Goal: Transaction & Acquisition: Purchase product/service

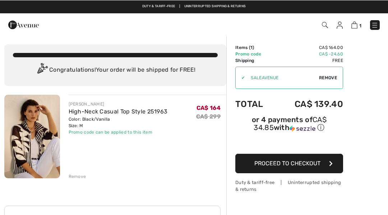
scroll to position [0, 0]
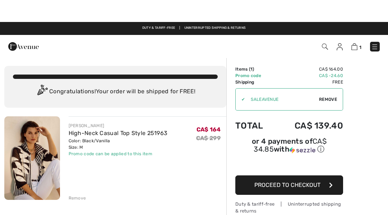
click at [37, 154] on img at bounding box center [32, 135] width 56 height 83
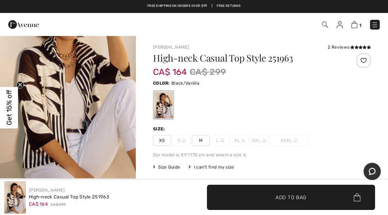
click at [354, 24] on img at bounding box center [354, 24] width 6 height 7
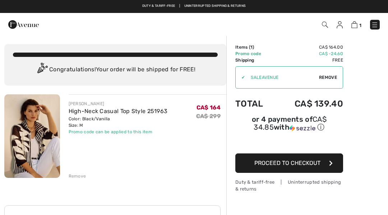
click at [310, 162] on span "Proceed to Checkout" at bounding box center [287, 162] width 66 height 7
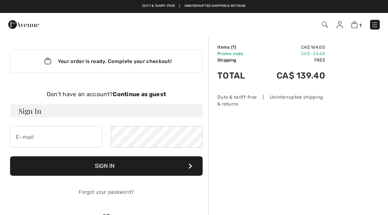
click at [133, 94] on strong "Continue as guest" at bounding box center [139, 94] width 53 height 7
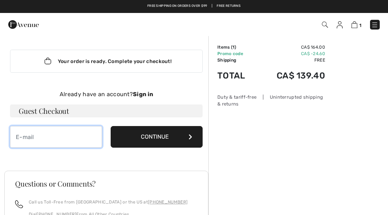
click at [32, 132] on input "email" at bounding box center [56, 137] width 92 height 22
type input "[EMAIL_ADDRESS][DOMAIN_NAME]"
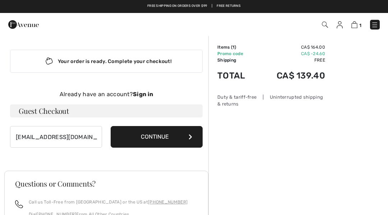
click at [157, 137] on button "Continue" at bounding box center [157, 137] width 92 height 22
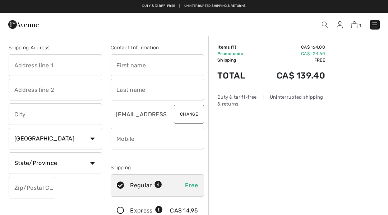
checkbox input "true"
click at [30, 65] on input "text" at bounding box center [55, 65] width 93 height 22
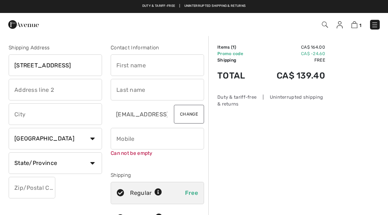
type input "[STREET_ADDRESS]"
click at [25, 119] on input "text" at bounding box center [55, 114] width 93 height 22
type input "Kanata"
click at [92, 162] on select "State/Province [GEOGRAPHIC_DATA] [GEOGRAPHIC_DATA] [GEOGRAPHIC_DATA] [GEOGRAPHI…" at bounding box center [55, 163] width 93 height 22
select select "ON"
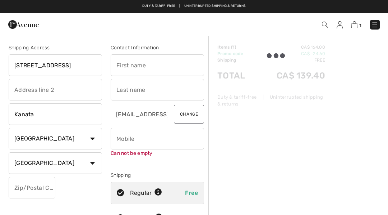
click at [26, 184] on input "text" at bounding box center [32, 187] width 47 height 22
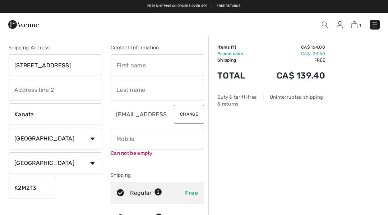
type input "K2M2T3"
click at [154, 64] on input "text" at bounding box center [157, 65] width 93 height 22
type input "[PERSON_NAME]"
click at [129, 89] on input "text" at bounding box center [157, 90] width 93 height 22
type input "[PERSON_NAME]"
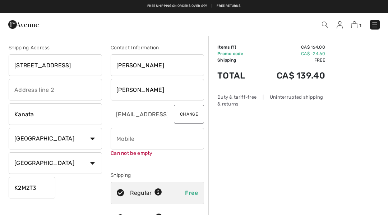
click at [124, 137] on input "phone" at bounding box center [157, 139] width 93 height 22
type input "6135924545"
click at [181, 165] on div at bounding box center [157, 164] width 93 height 9
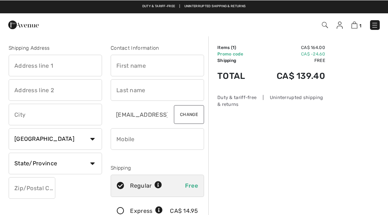
scroll to position [0, 0]
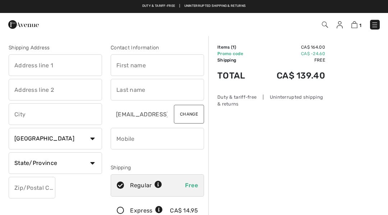
click at [34, 63] on input "text" at bounding box center [55, 65] width 93 height 22
type input "[STREET_ADDRESS]"
click at [29, 112] on input "text" at bounding box center [55, 114] width 93 height 22
type input "Kanata"
click at [75, 158] on select "State/Province [GEOGRAPHIC_DATA] [GEOGRAPHIC_DATA] [GEOGRAPHIC_DATA] [GEOGRAPHI…" at bounding box center [55, 163] width 93 height 22
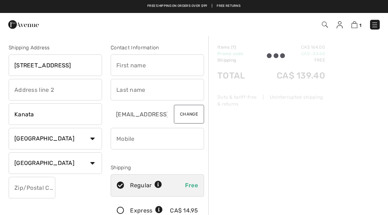
click at [91, 161] on select "State/Province Alberta British Columbia Manitoba New Brunswick Newfoundland and…" at bounding box center [55, 163] width 93 height 22
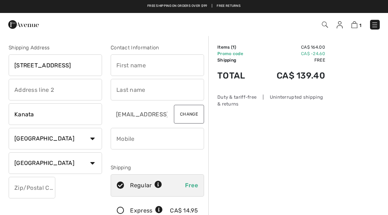
select select "ON"
click at [29, 187] on input "text" at bounding box center [32, 187] width 47 height 22
type input "K2M2T3"
click at [153, 63] on input "text" at bounding box center [157, 65] width 93 height 22
type input "d"
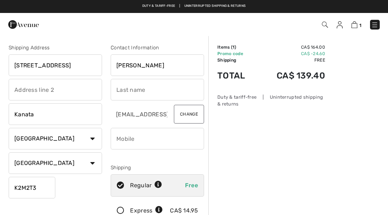
type input "[PERSON_NAME]"
click at [129, 87] on input "text" at bounding box center [157, 90] width 93 height 22
type input "Eckland"
click at [126, 138] on input "phone" at bounding box center [157, 139] width 93 height 22
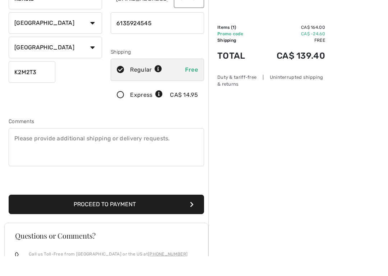
scroll to position [106, 0]
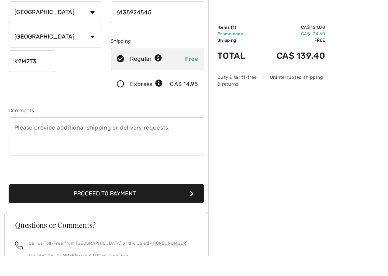
type input "6135924545"
click at [158, 203] on button "Proceed to Payment" at bounding box center [106, 212] width 195 height 19
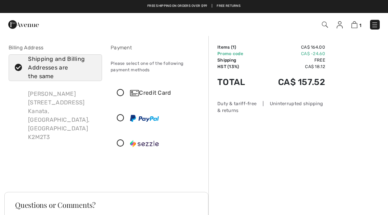
click at [126, 89] on div "Credit Card" at bounding box center [157, 93] width 93 height 22
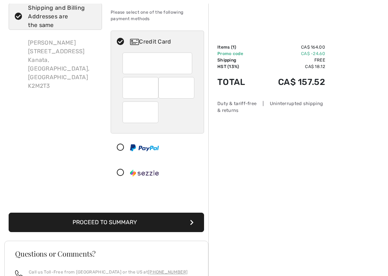
scroll to position [51, 0]
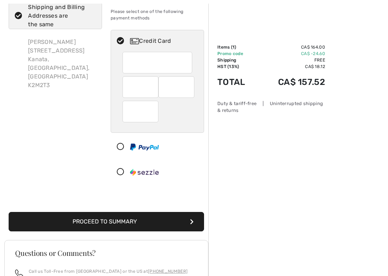
click at [149, 214] on button "Proceed to Summary" at bounding box center [106, 221] width 195 height 19
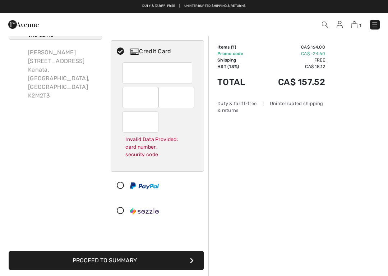
scroll to position [30, 0]
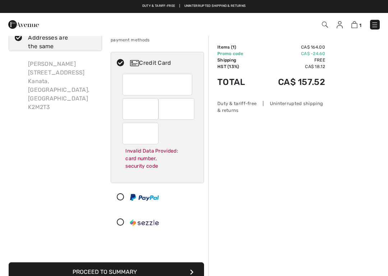
click at [126, 83] on div at bounding box center [158, 85] width 70 height 22
click at [188, 81] on div "Can not be empty" at bounding box center [158, 85] width 70 height 22
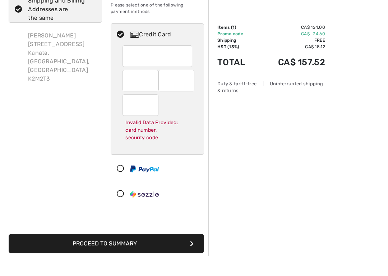
scroll to position [98, 0]
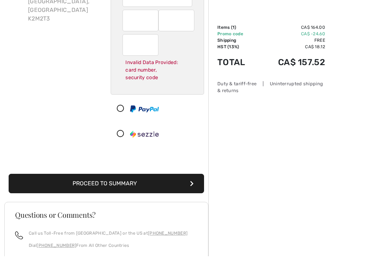
click at [152, 193] on button "Proceed to Summary" at bounding box center [106, 202] width 195 height 19
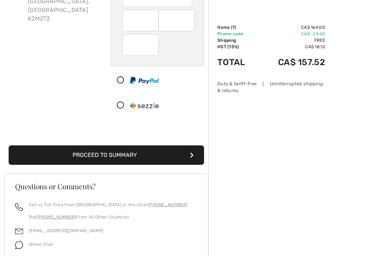
scroll to position [119, 0]
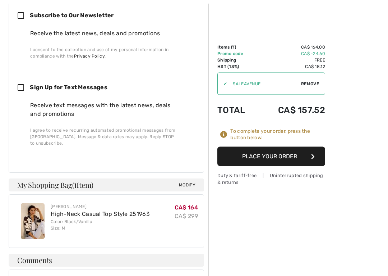
scroll to position [478, 0]
click at [274, 156] on button "Place Your Order" at bounding box center [271, 156] width 108 height 19
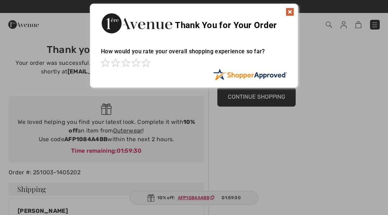
click at [288, 11] on img at bounding box center [290, 12] width 9 height 9
